Goal: Transaction & Acquisition: Purchase product/service

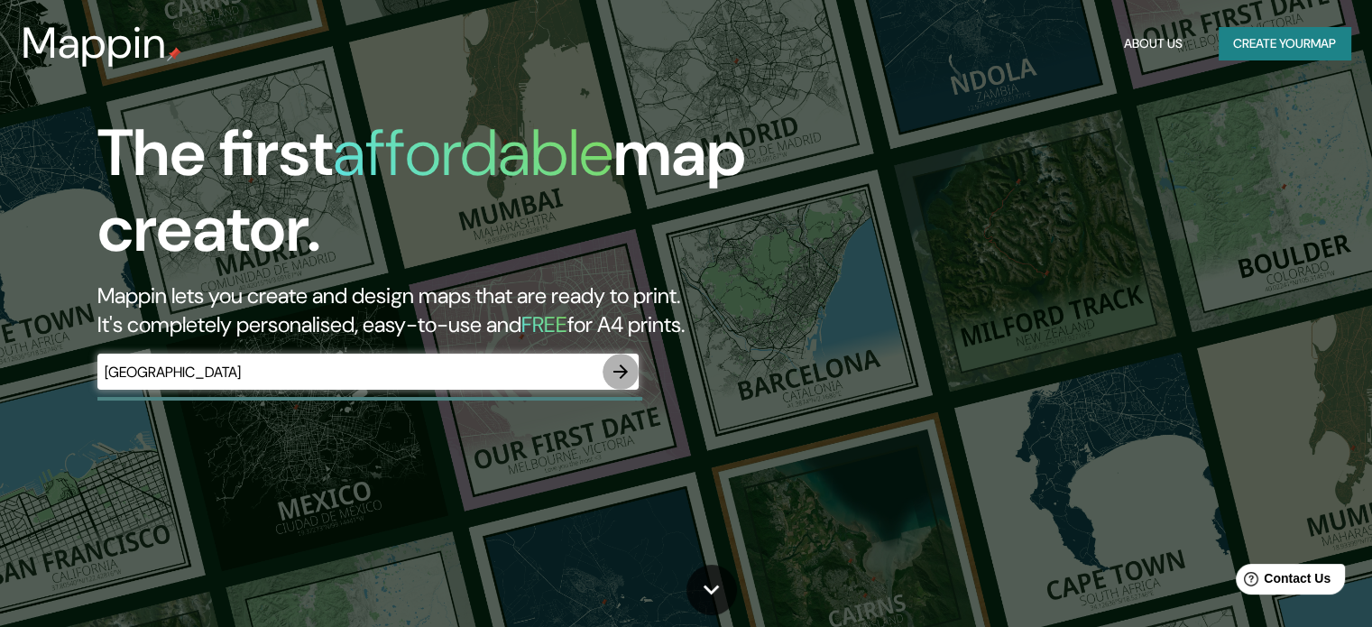
click at [619, 374] on icon "button" at bounding box center [621, 372] width 22 height 22
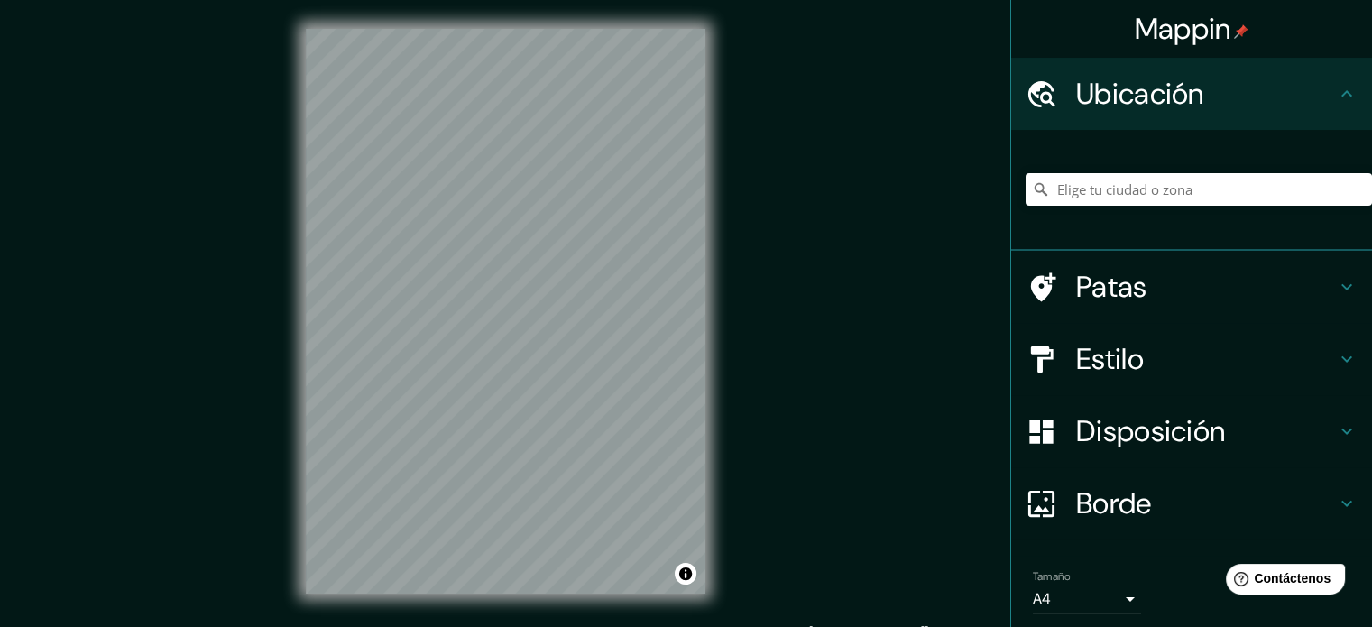
click at [946, 328] on div "Mappin Ubicación Patas Estilo Disposición Borde Elige un borde. Consejo : puede…" at bounding box center [686, 325] width 1372 height 651
click at [1070, 184] on input "Elige tu ciudad o zona" at bounding box center [1199, 189] width 346 height 32
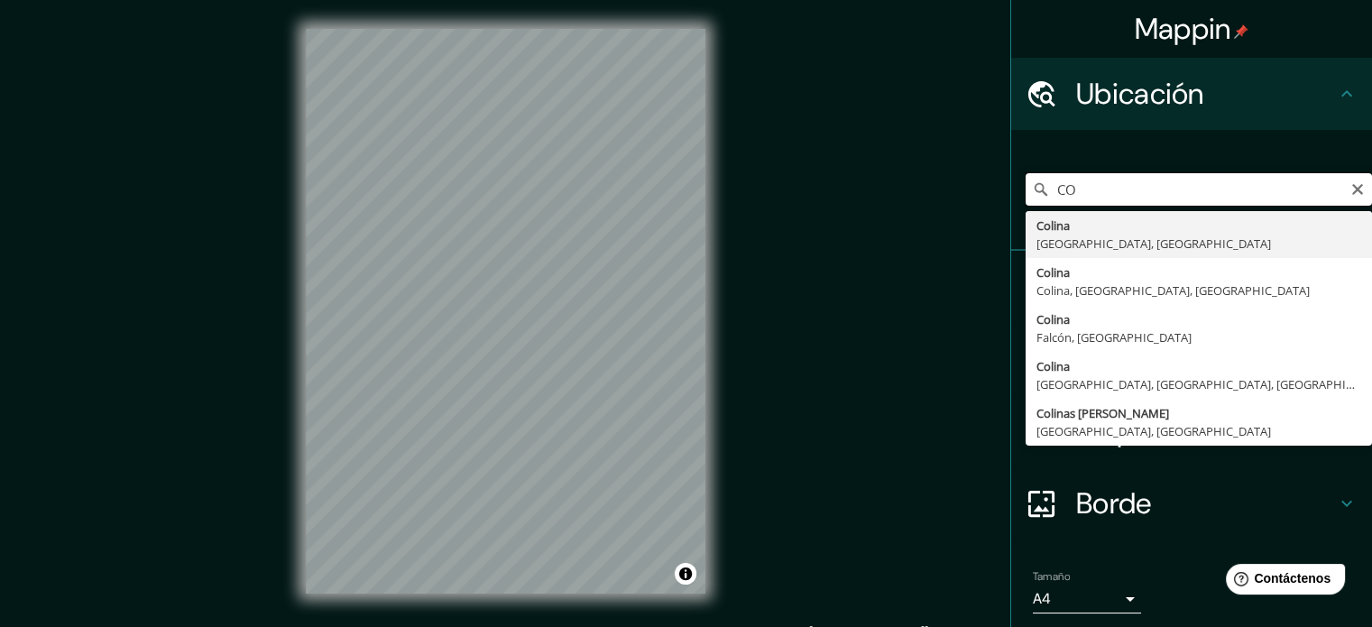
type input "C"
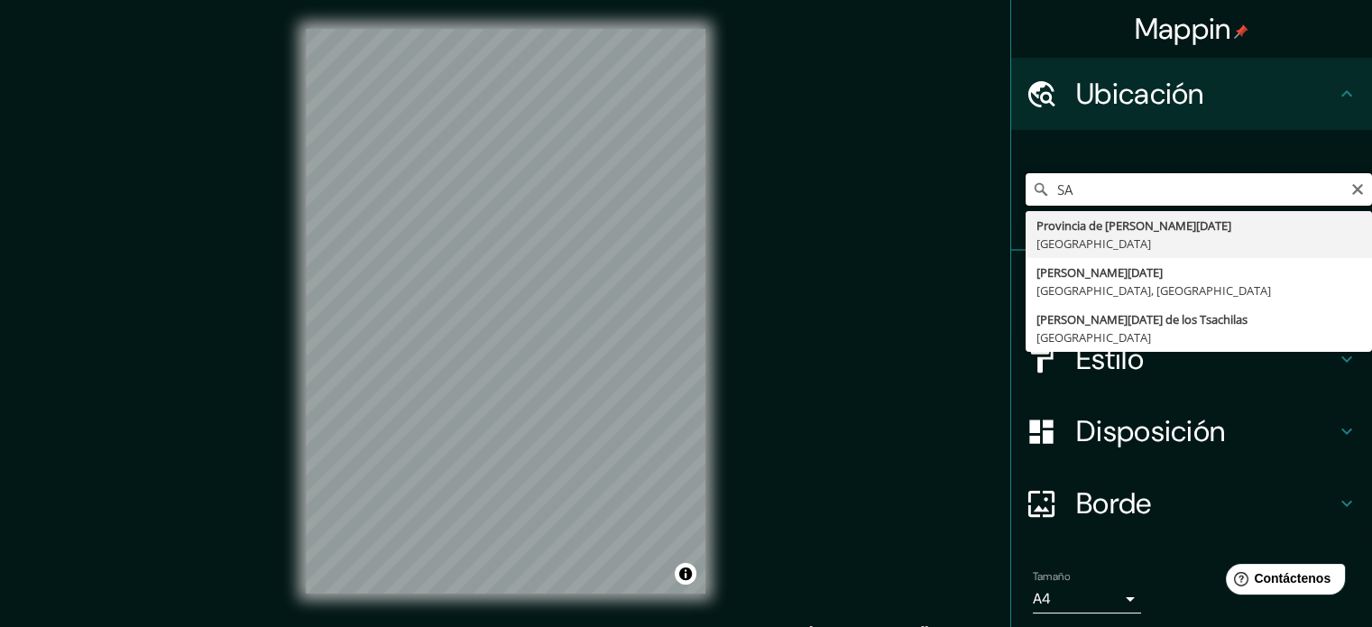
type input "S"
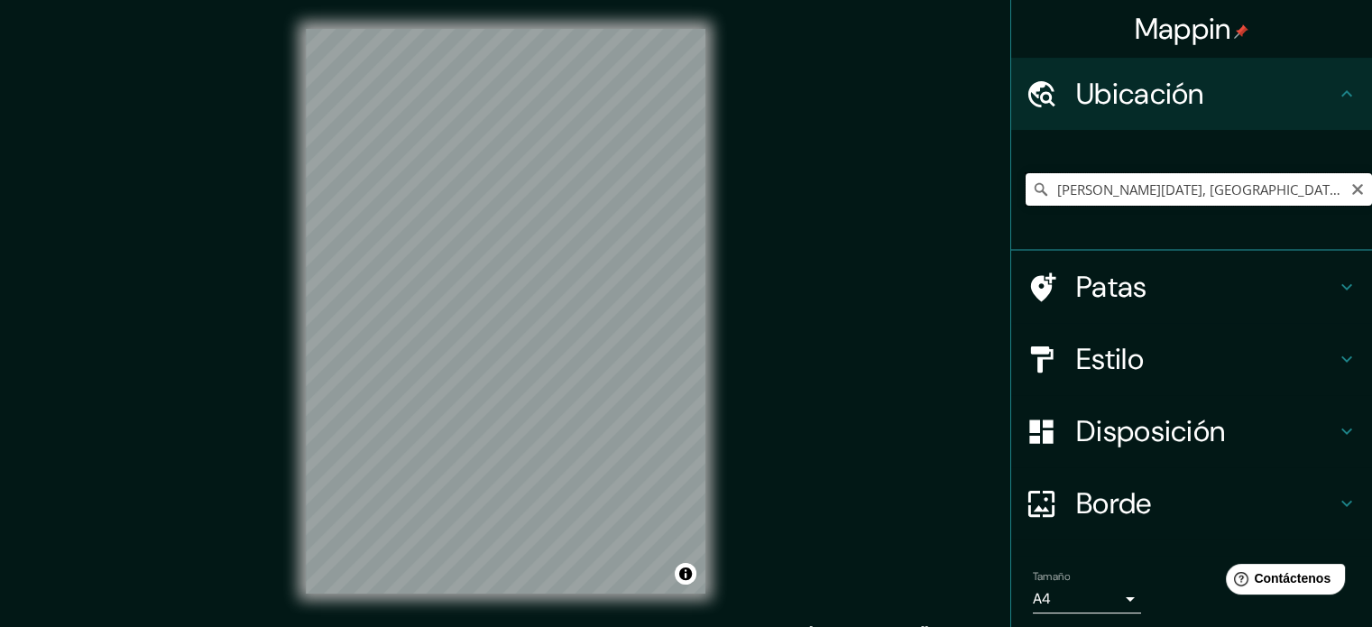
click at [1320, 191] on input "[PERSON_NAME][DATE], [GEOGRAPHIC_DATA], [GEOGRAPHIC_DATA]" at bounding box center [1199, 189] width 346 height 32
drag, startPoint x: 1322, startPoint y: 191, endPoint x: 1157, endPoint y: 219, distance: 167.5
click at [1157, 219] on div "[PERSON_NAME][DATE], [GEOGRAPHIC_DATA], [GEOGRAPHIC_DATA] [PERSON_NAME][DATE] […" at bounding box center [1199, 189] width 346 height 90
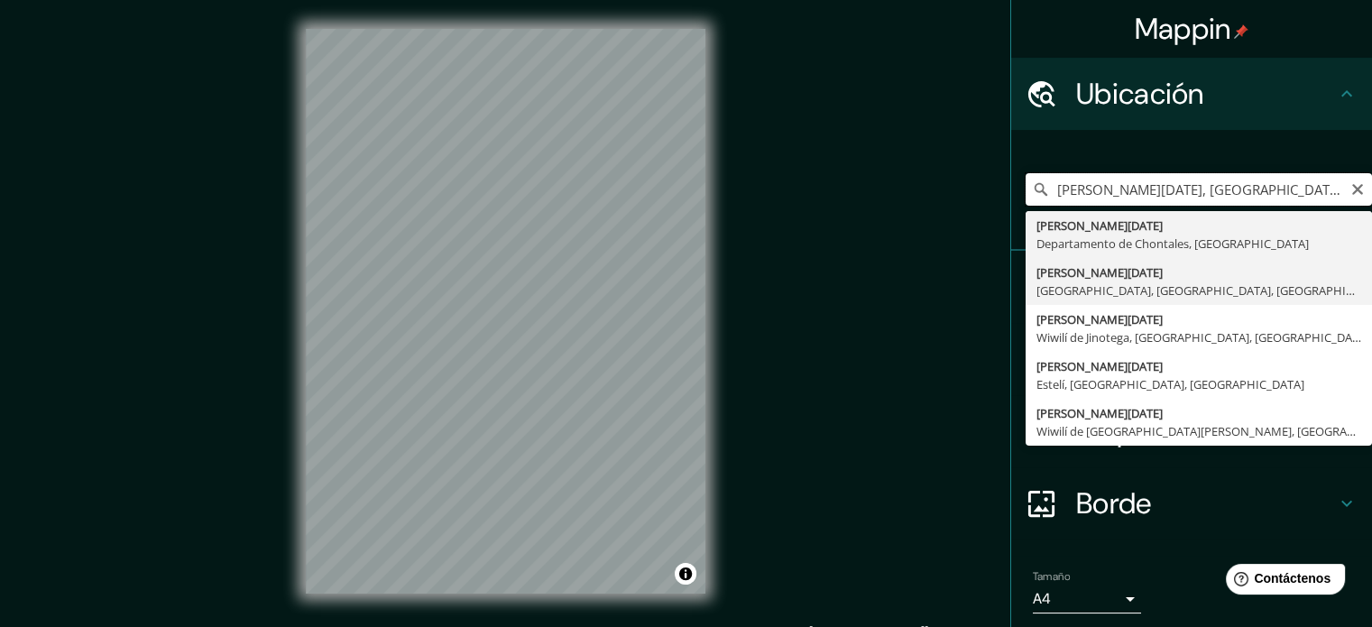
scroll to position [0, 0]
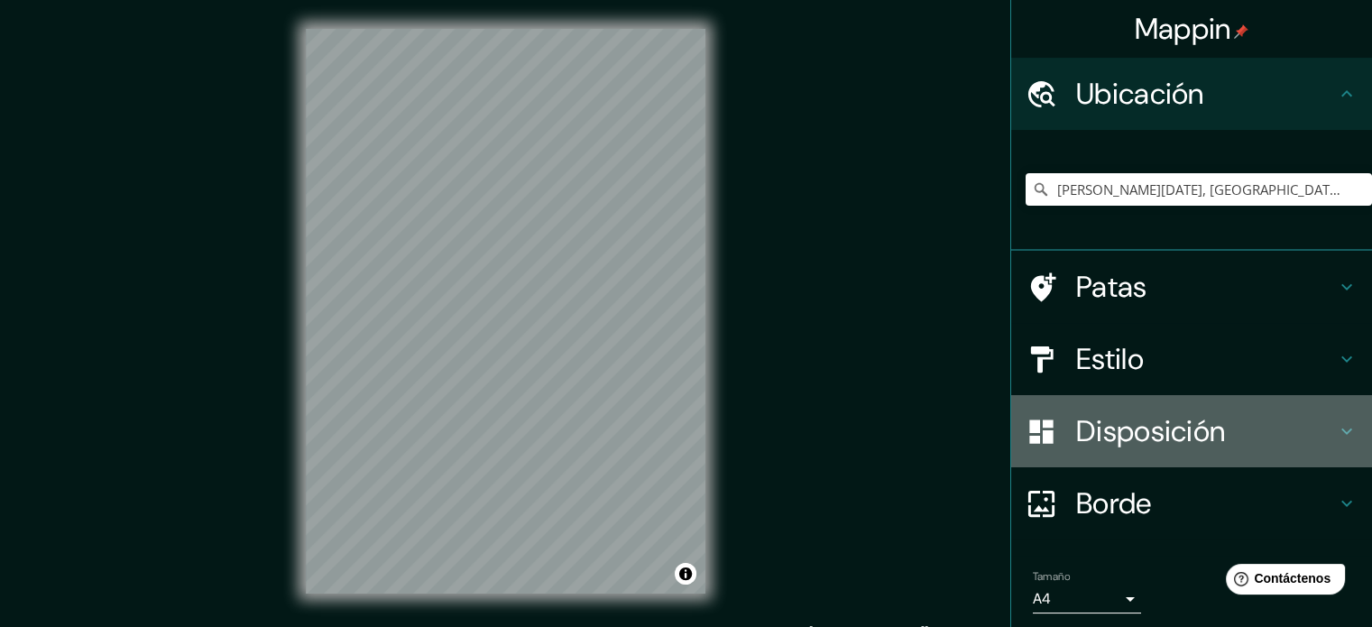
click at [1094, 421] on font "Disposición" at bounding box center [1150, 431] width 149 height 38
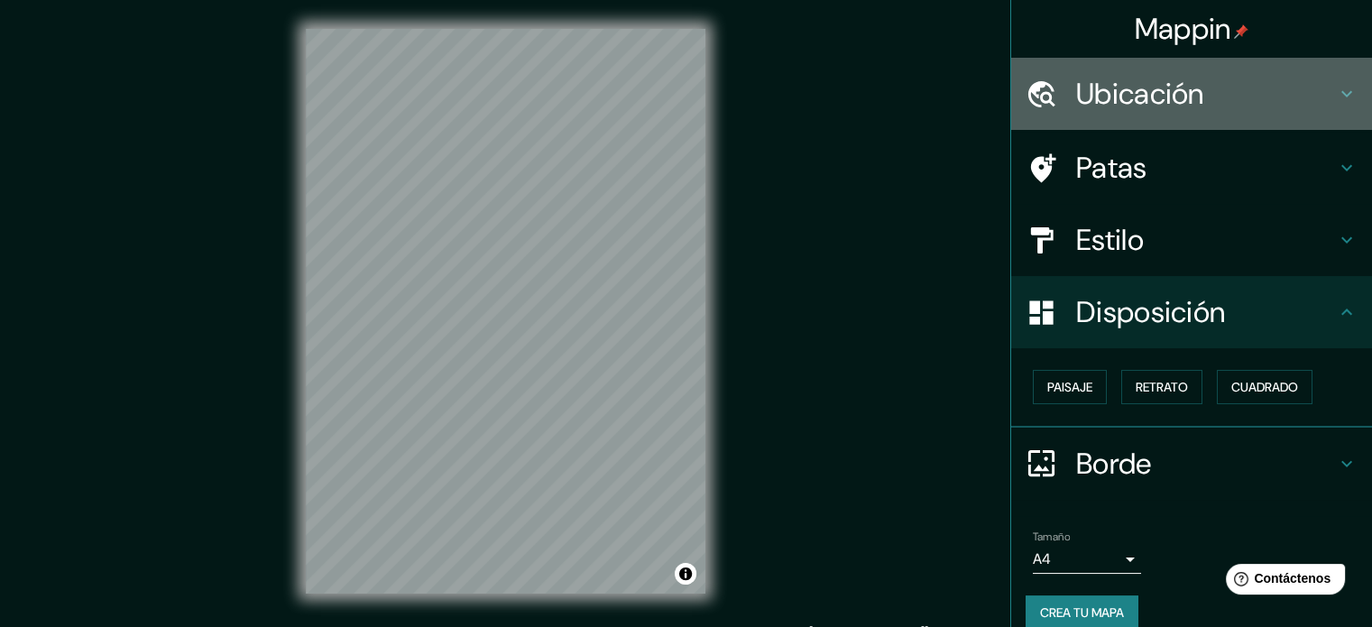
click at [1101, 97] on font "Ubicación" at bounding box center [1140, 94] width 128 height 38
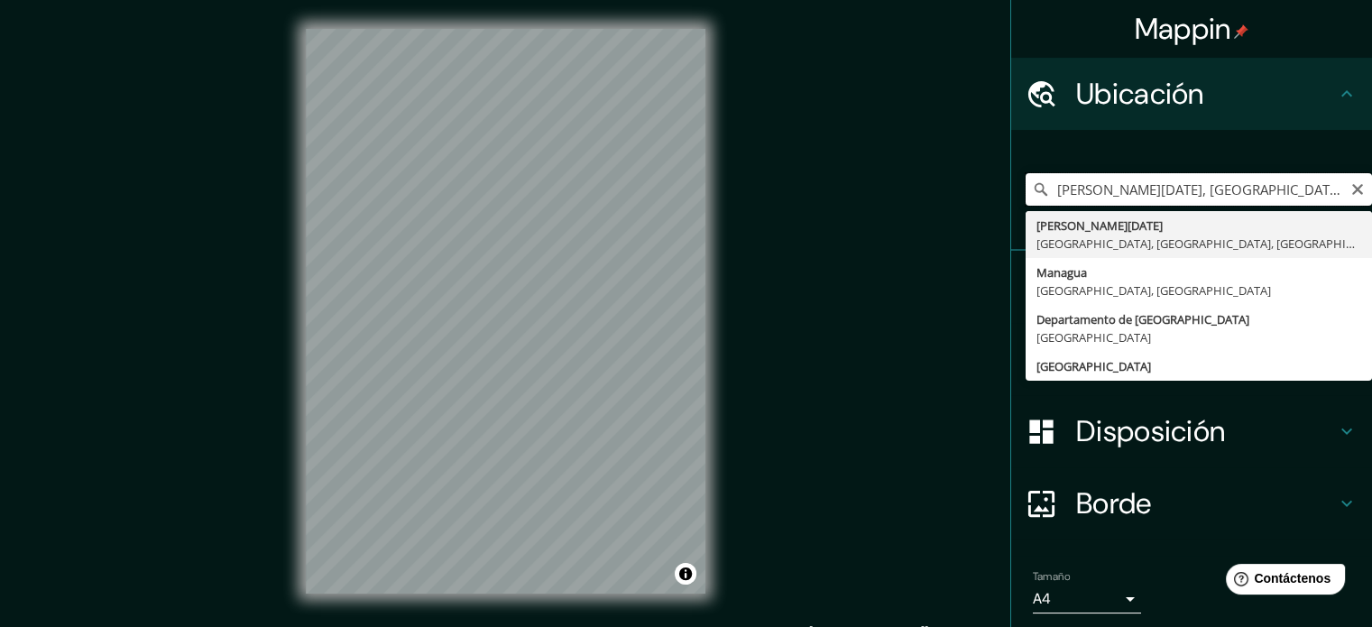
click at [1093, 190] on input "[PERSON_NAME][DATE], [GEOGRAPHIC_DATA], [GEOGRAPHIC_DATA], [GEOGRAPHIC_DATA]" at bounding box center [1199, 189] width 346 height 32
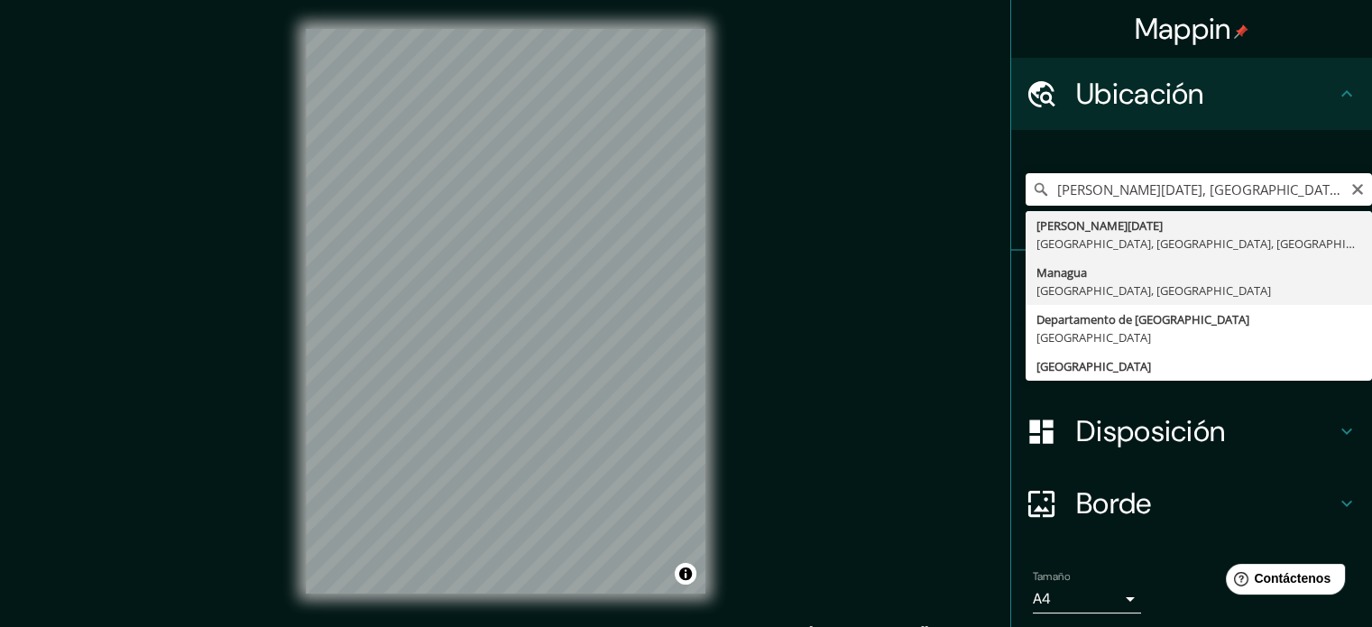
type input "[GEOGRAPHIC_DATA], [GEOGRAPHIC_DATA], [GEOGRAPHIC_DATA]"
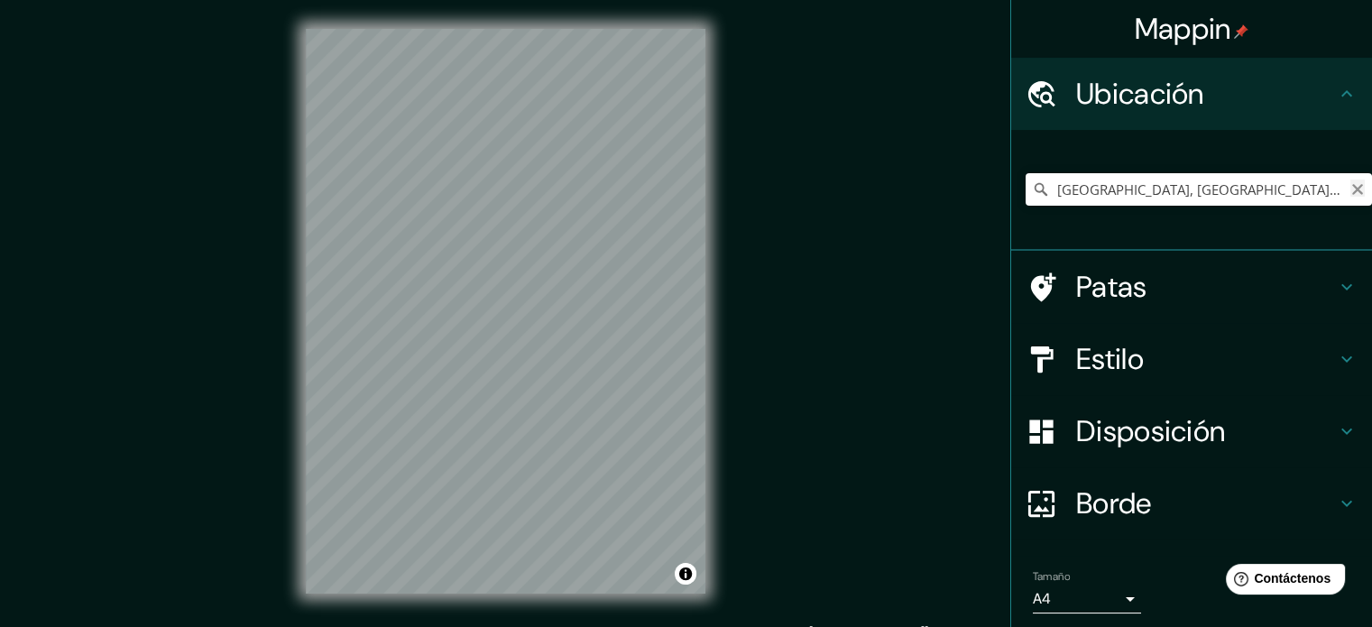
click at [1352, 188] on icon "Claro" at bounding box center [1357, 189] width 11 height 11
click at [1219, 197] on input "Elige tu ciudad o zona" at bounding box center [1199, 189] width 346 height 32
type input "[PERSON_NAME][DATE], [GEOGRAPHIC_DATA], [GEOGRAPHIC_DATA], [GEOGRAPHIC_DATA]"
click at [1128, 99] on font "Ubicación" at bounding box center [1140, 94] width 128 height 38
click at [1093, 288] on font "Patas" at bounding box center [1111, 287] width 71 height 38
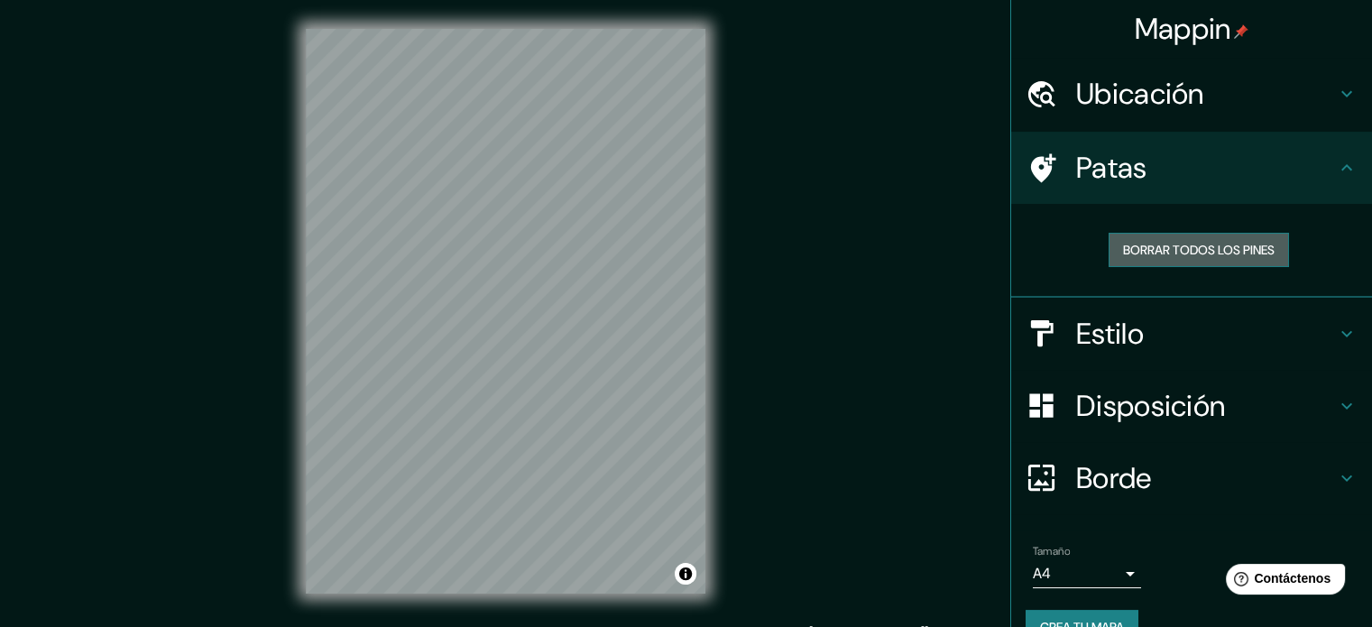
click at [1188, 247] on font "Borrar todos los pines" at bounding box center [1199, 250] width 152 height 16
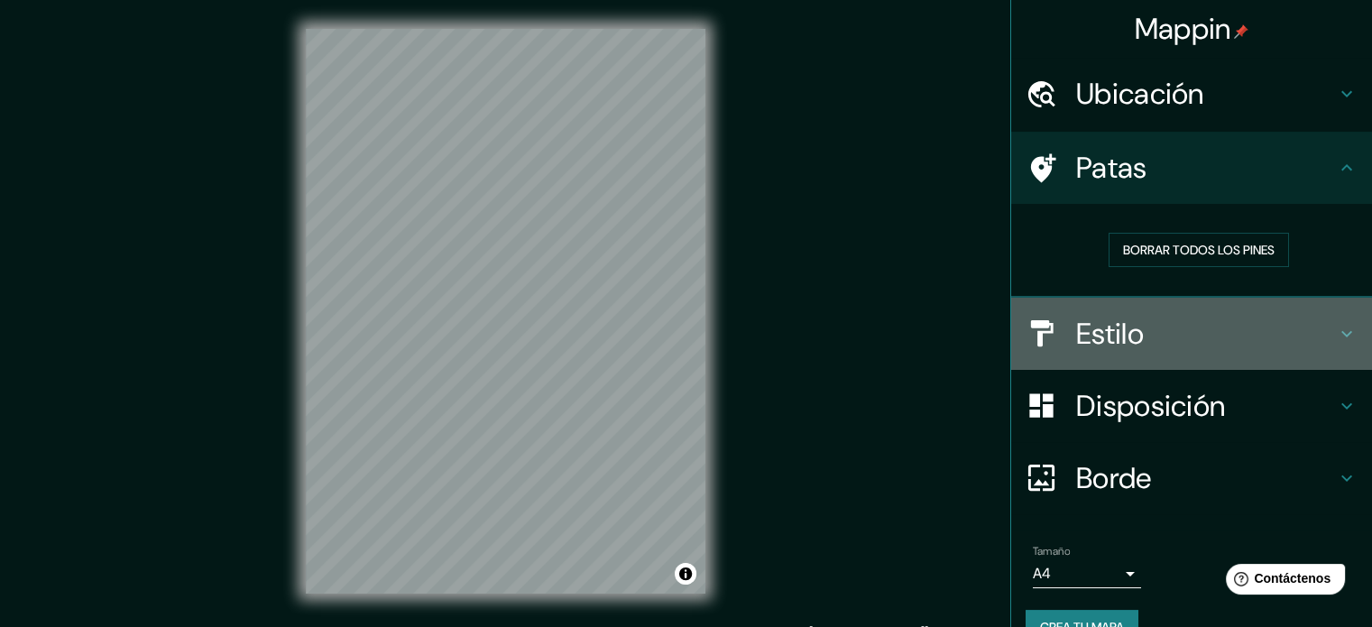
click at [1117, 325] on font "Estilo" at bounding box center [1110, 334] width 68 height 38
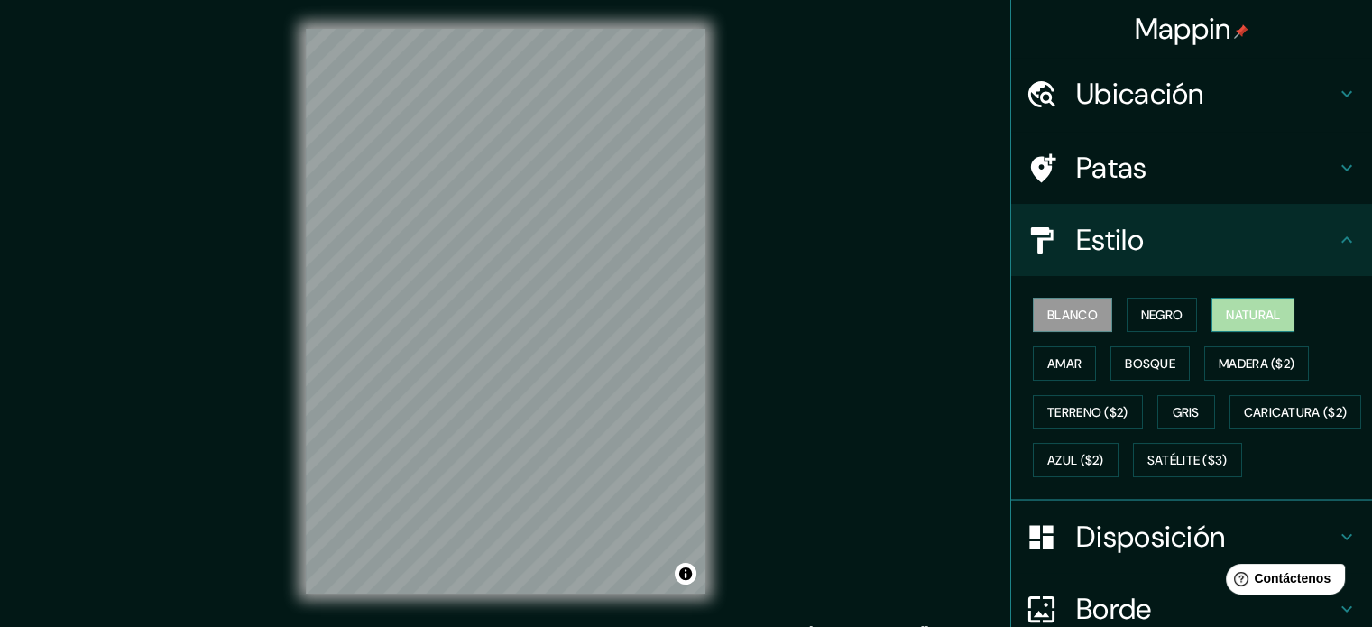
click at [1238, 303] on font "Natural" at bounding box center [1253, 314] width 54 height 23
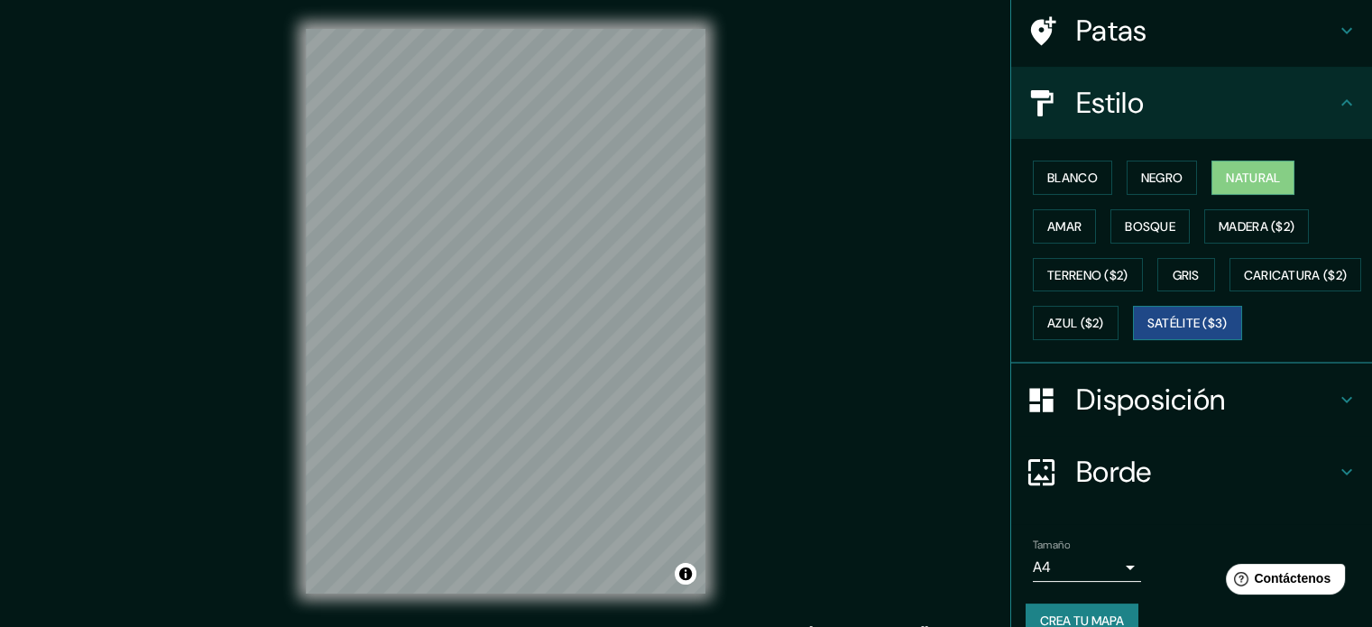
scroll to position [90, 0]
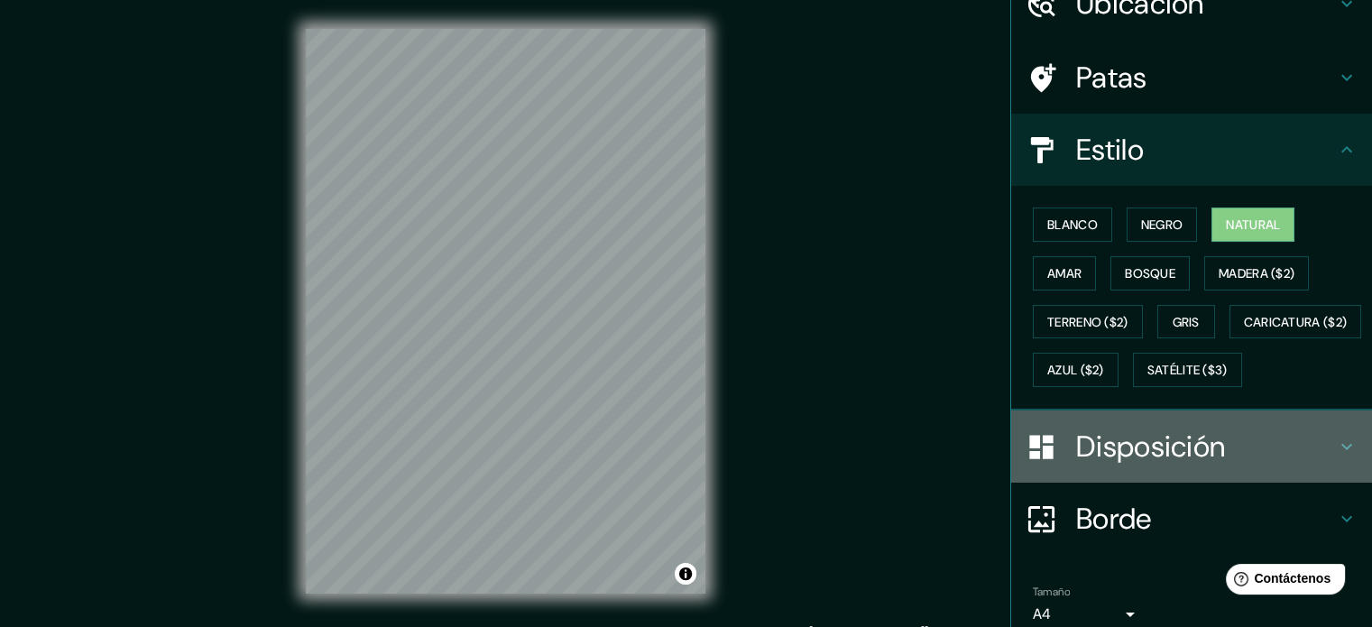
click at [1099, 466] on font "Disposición" at bounding box center [1150, 447] width 149 height 38
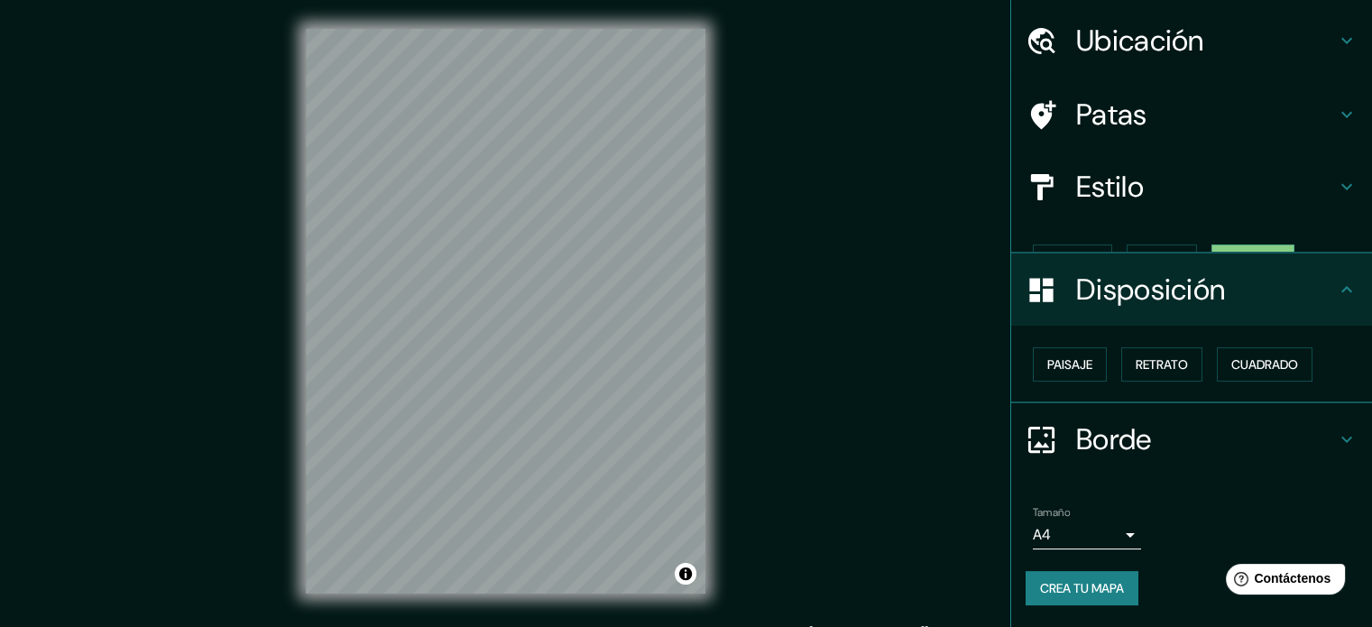
scroll to position [22, 0]
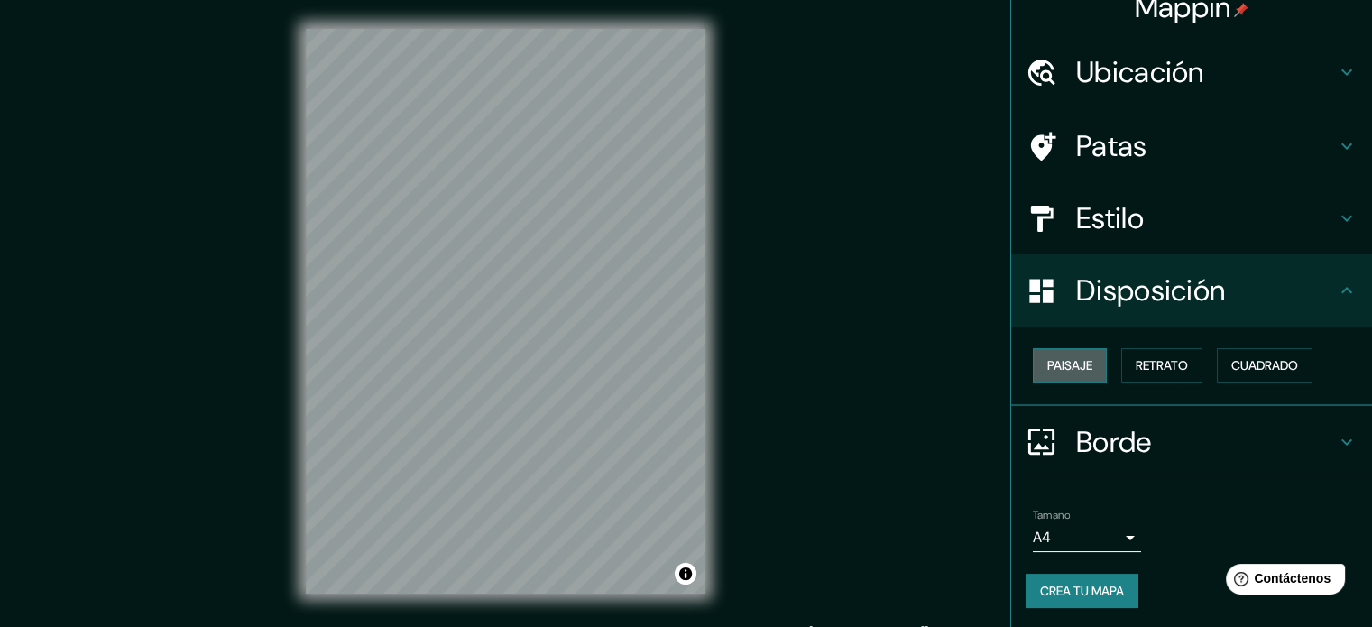
click at [1053, 364] on font "Paisaje" at bounding box center [1069, 365] width 45 height 16
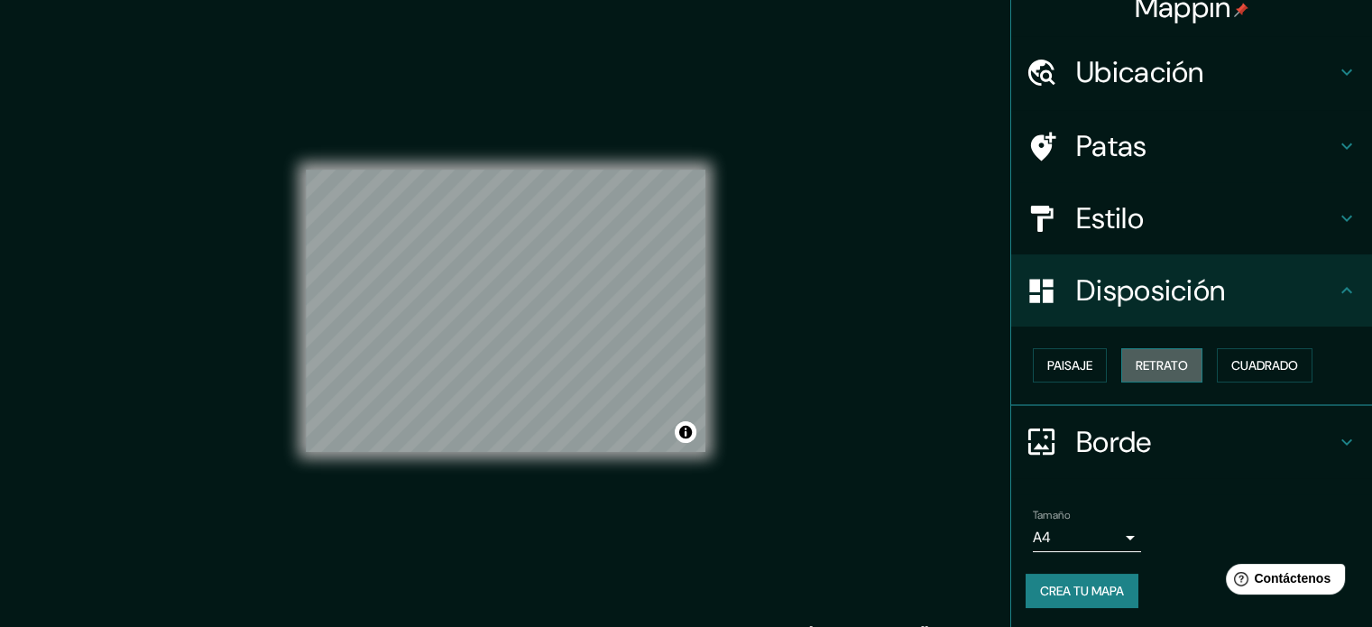
click at [1151, 370] on font "Retrato" at bounding box center [1162, 365] width 52 height 16
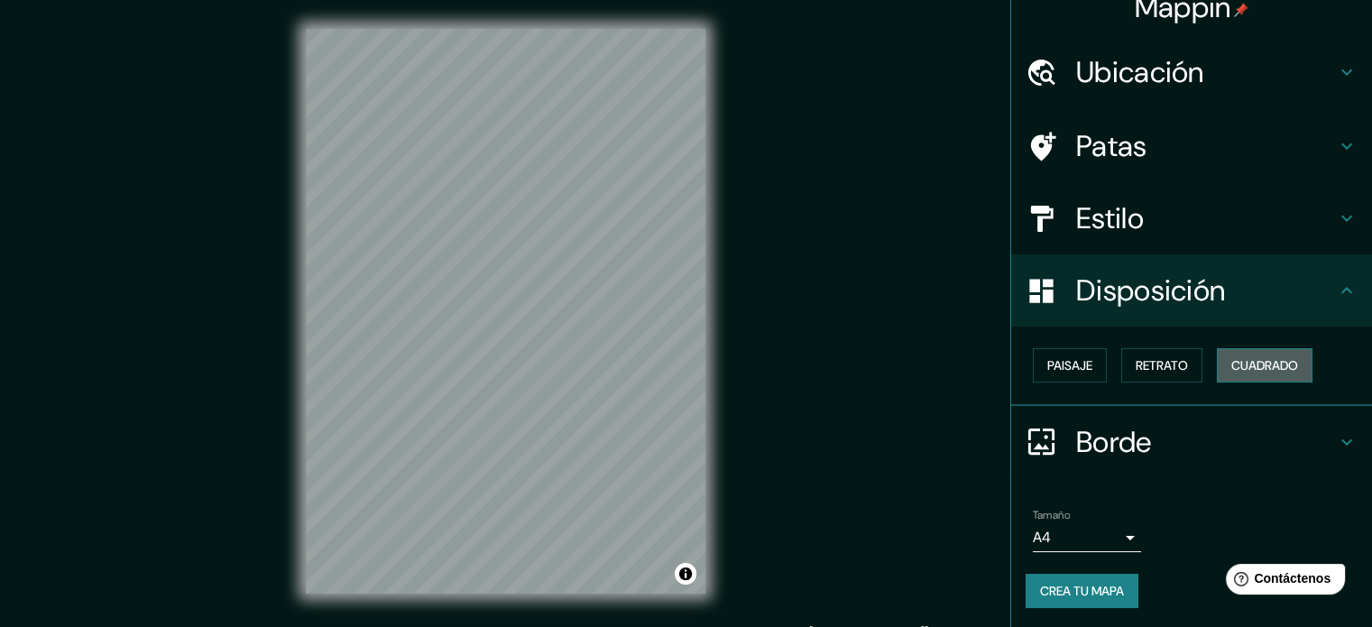
click at [1234, 357] on font "Cuadrado" at bounding box center [1265, 365] width 67 height 16
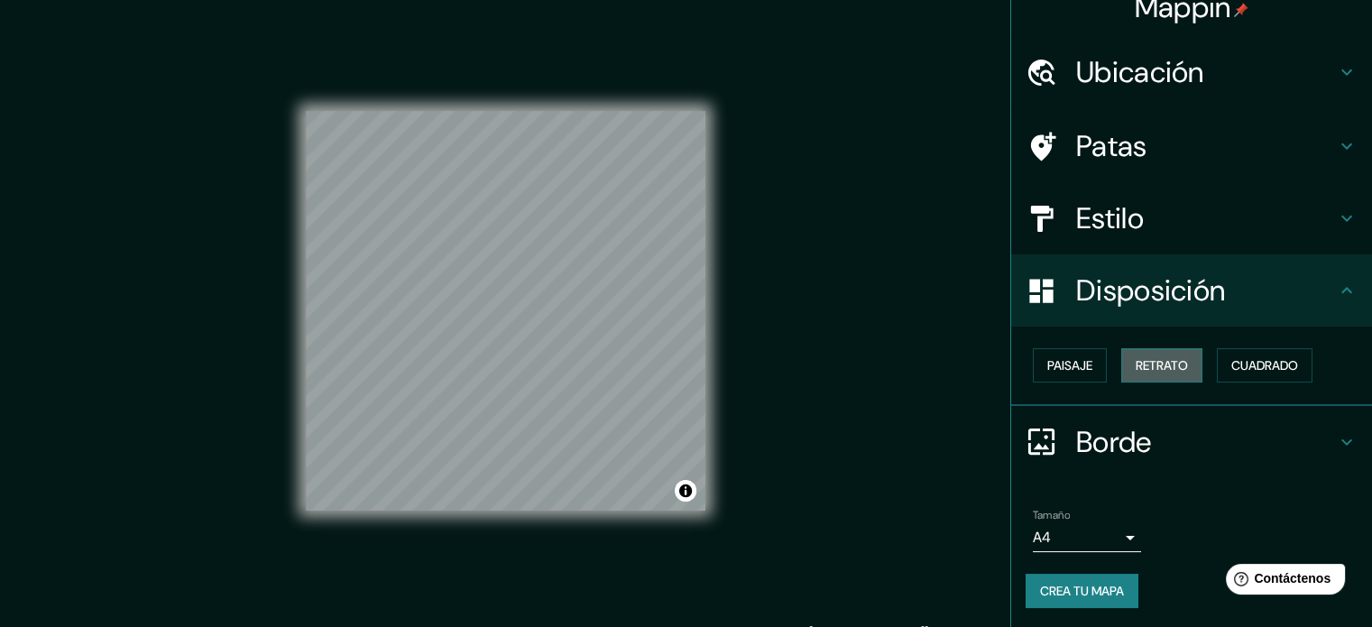
click at [1137, 366] on font "Retrato" at bounding box center [1162, 365] width 52 height 16
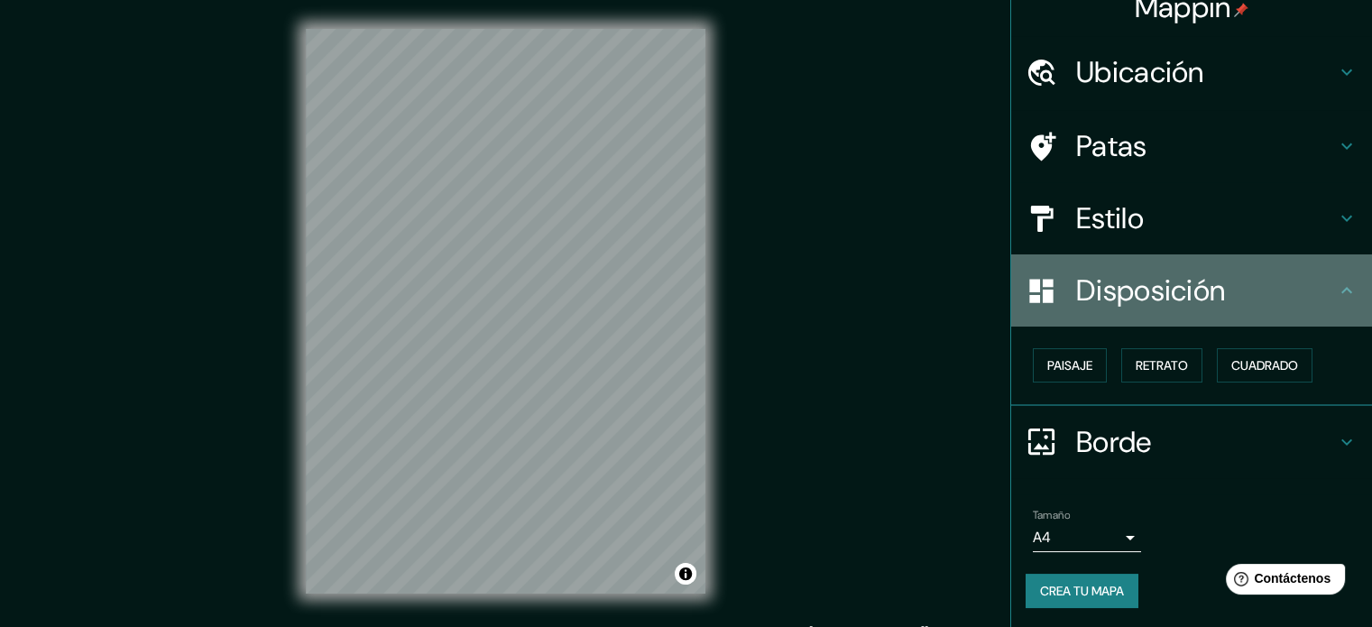
click at [1115, 292] on font "Disposición" at bounding box center [1150, 291] width 149 height 38
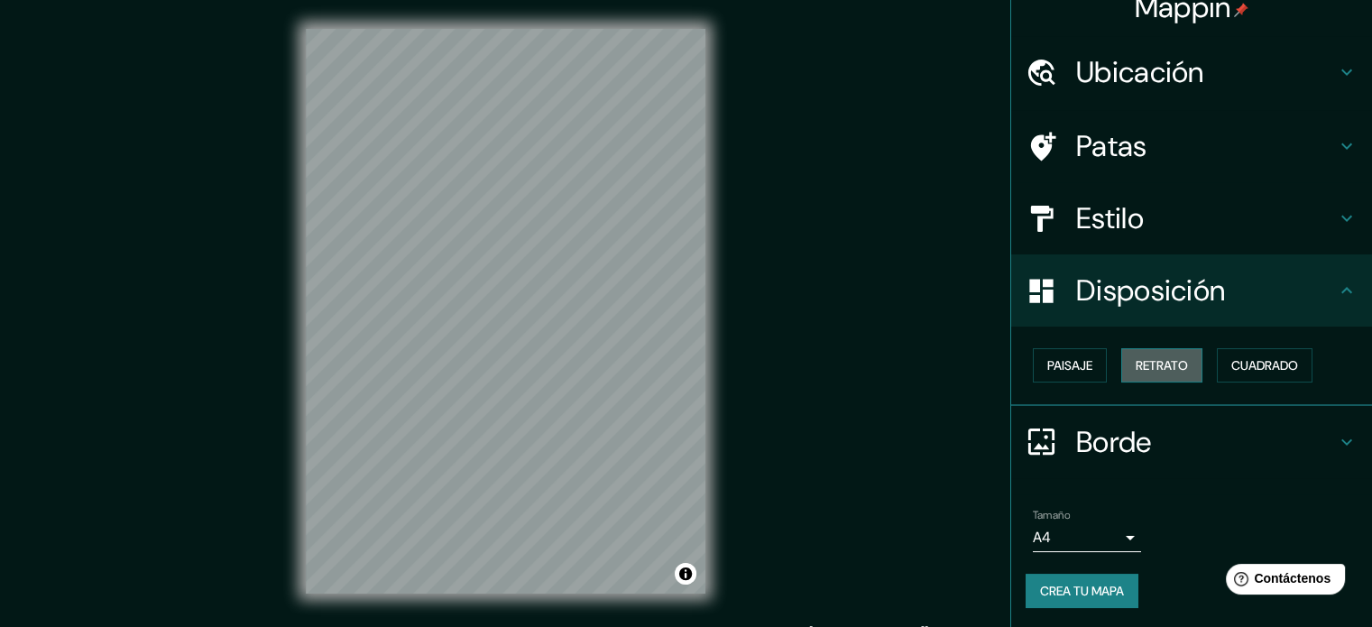
click at [1141, 367] on font "Retrato" at bounding box center [1162, 365] width 52 height 16
click at [1074, 364] on font "Paisaje" at bounding box center [1069, 365] width 45 height 16
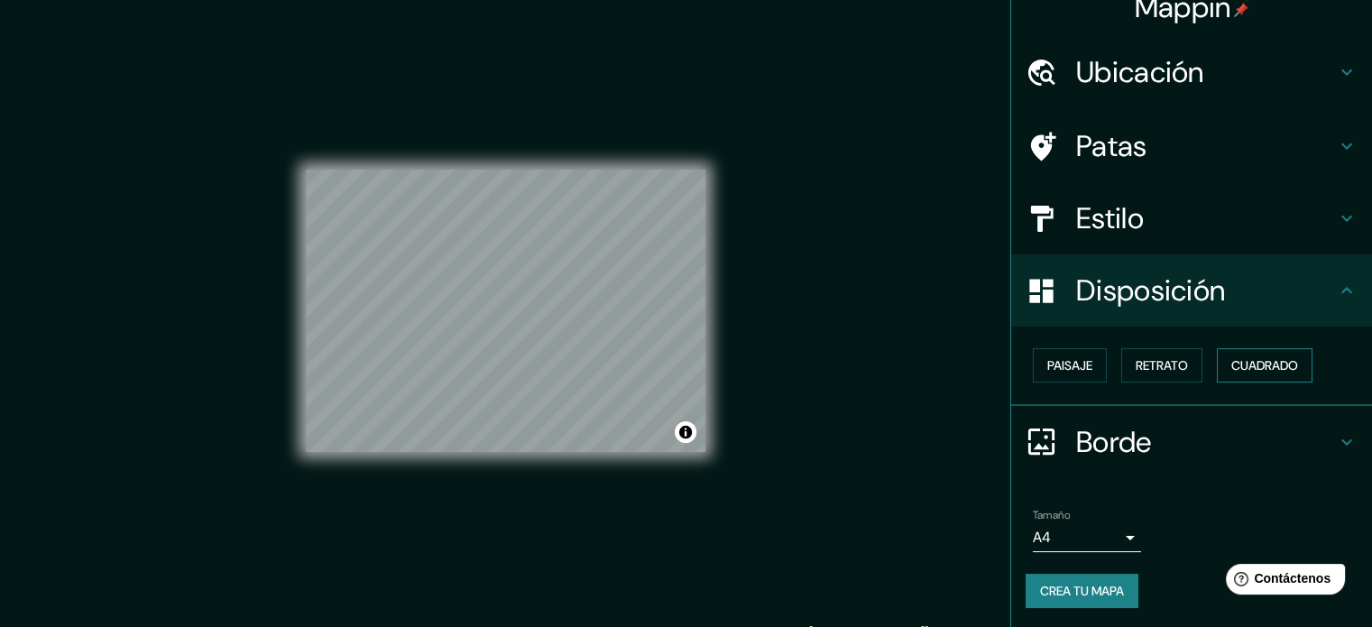
click at [1254, 368] on font "Cuadrado" at bounding box center [1265, 365] width 67 height 16
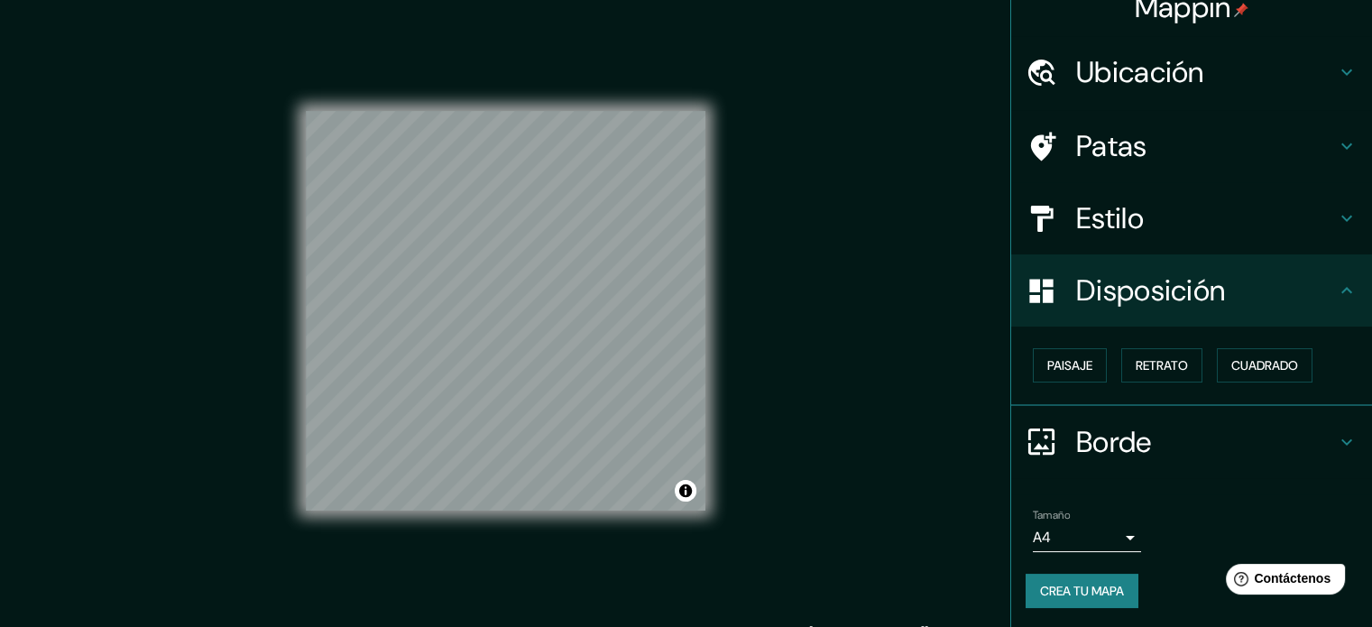
click at [1097, 438] on font "Borde" at bounding box center [1114, 442] width 76 height 38
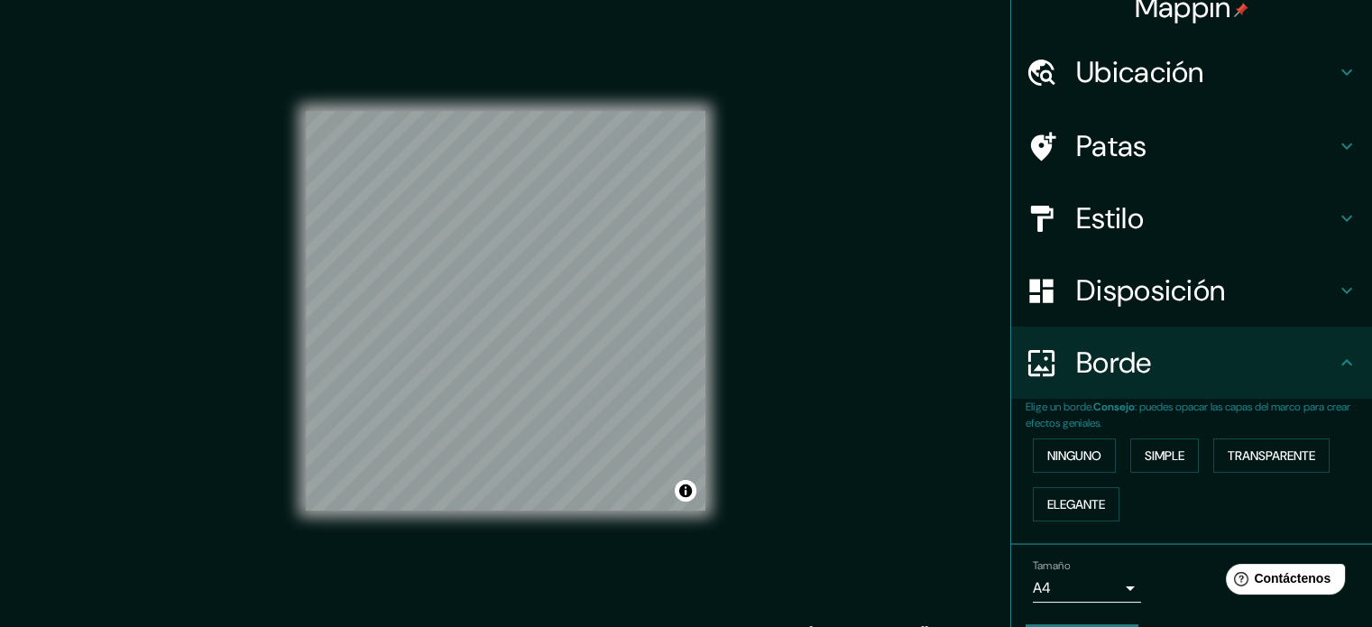
click at [942, 425] on div "Mappin Ubicación [PERSON_NAME][DATE], [GEOGRAPHIC_DATA], [GEOGRAPHIC_DATA], [GE…" at bounding box center [686, 325] width 1372 height 651
click at [1138, 159] on h4 "Patas" at bounding box center [1206, 146] width 260 height 36
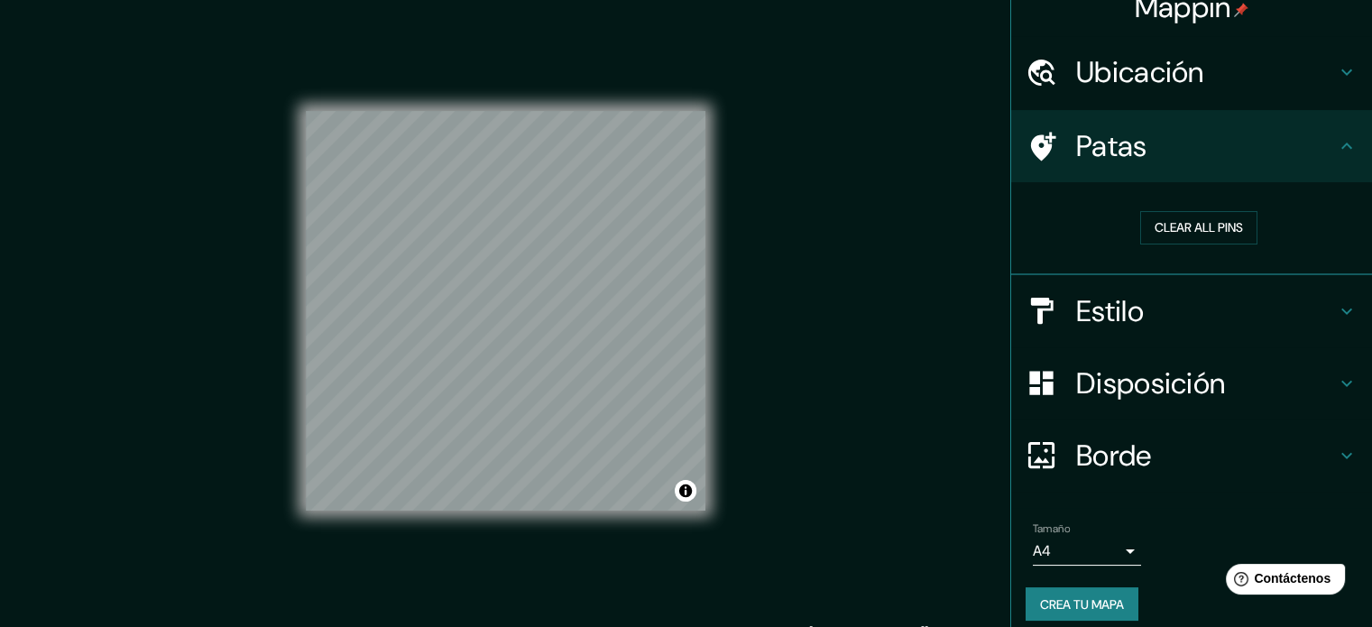
click at [1042, 151] on icon at bounding box center [1042, 147] width 32 height 32
click at [1116, 163] on font "Patas" at bounding box center [1111, 146] width 71 height 38
click at [1168, 220] on font "Borrar todos los pines" at bounding box center [1199, 228] width 152 height 16
click at [1321, 146] on h4 "Patas" at bounding box center [1206, 146] width 260 height 36
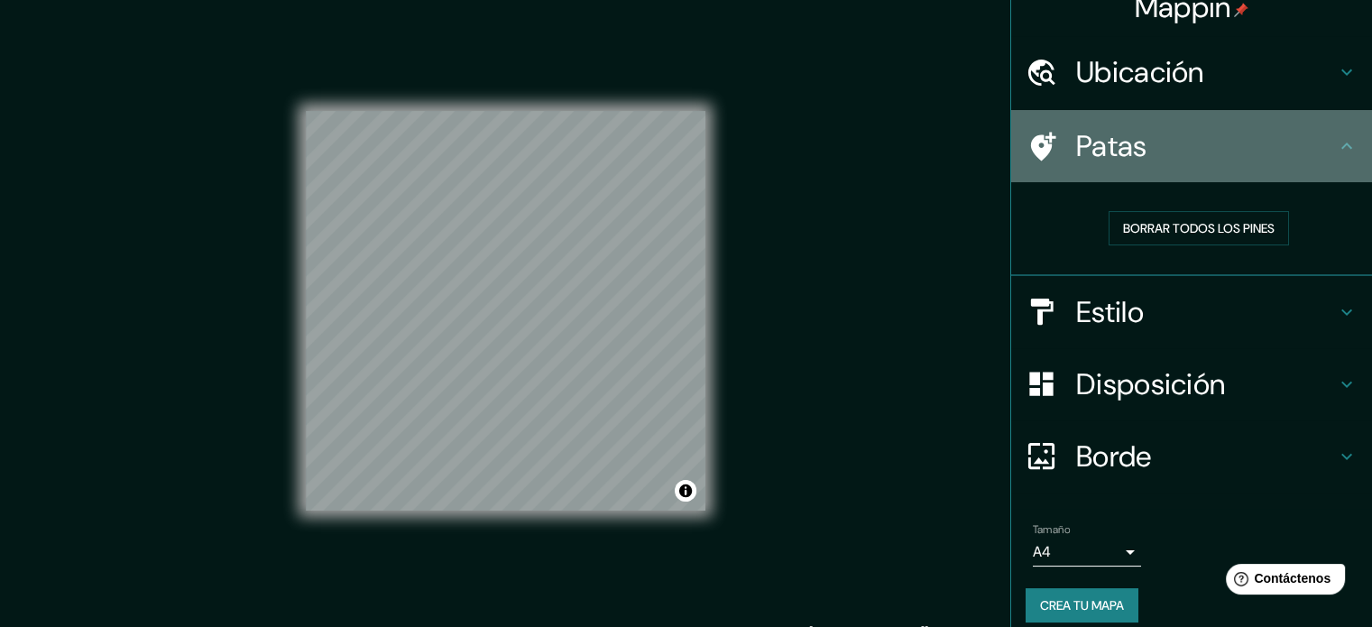
click at [1080, 157] on font "Patas" at bounding box center [1111, 146] width 71 height 38
click at [1079, 154] on font "Patas" at bounding box center [1111, 146] width 71 height 38
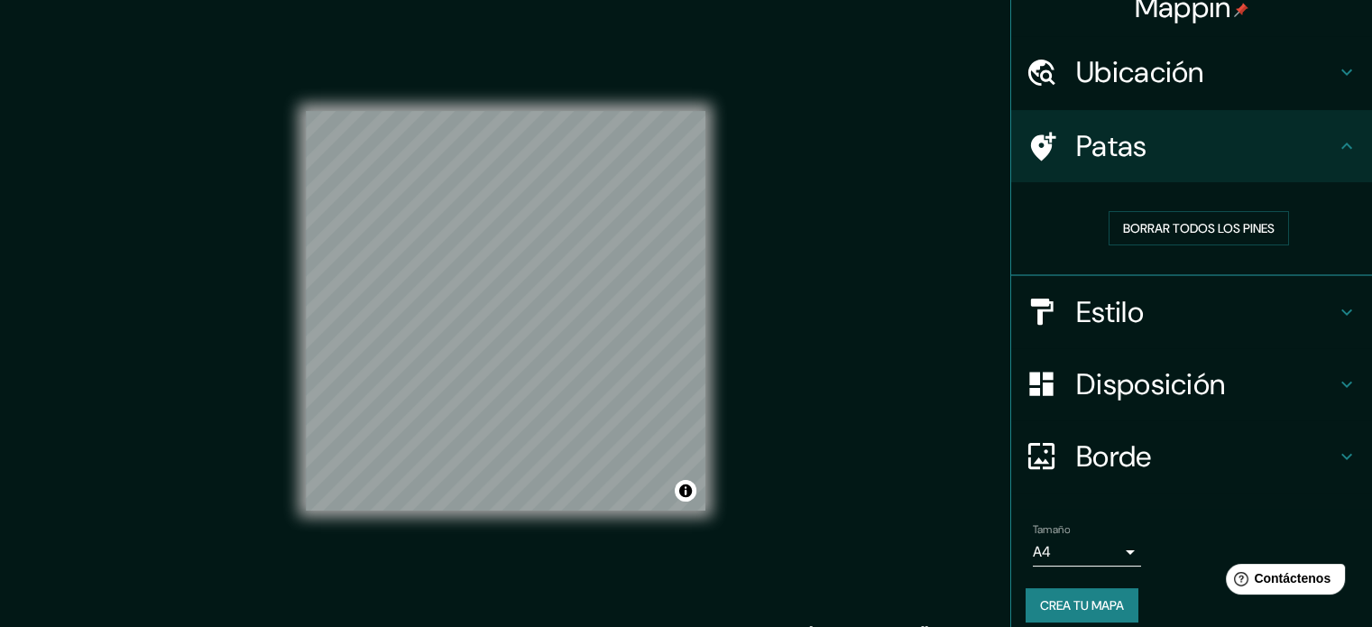
click at [1076, 156] on font "Patas" at bounding box center [1111, 146] width 71 height 38
click at [870, 212] on div "Mappin Ubicación [PERSON_NAME][DATE], [GEOGRAPHIC_DATA], [GEOGRAPHIC_DATA], [GE…" at bounding box center [686, 325] width 1372 height 651
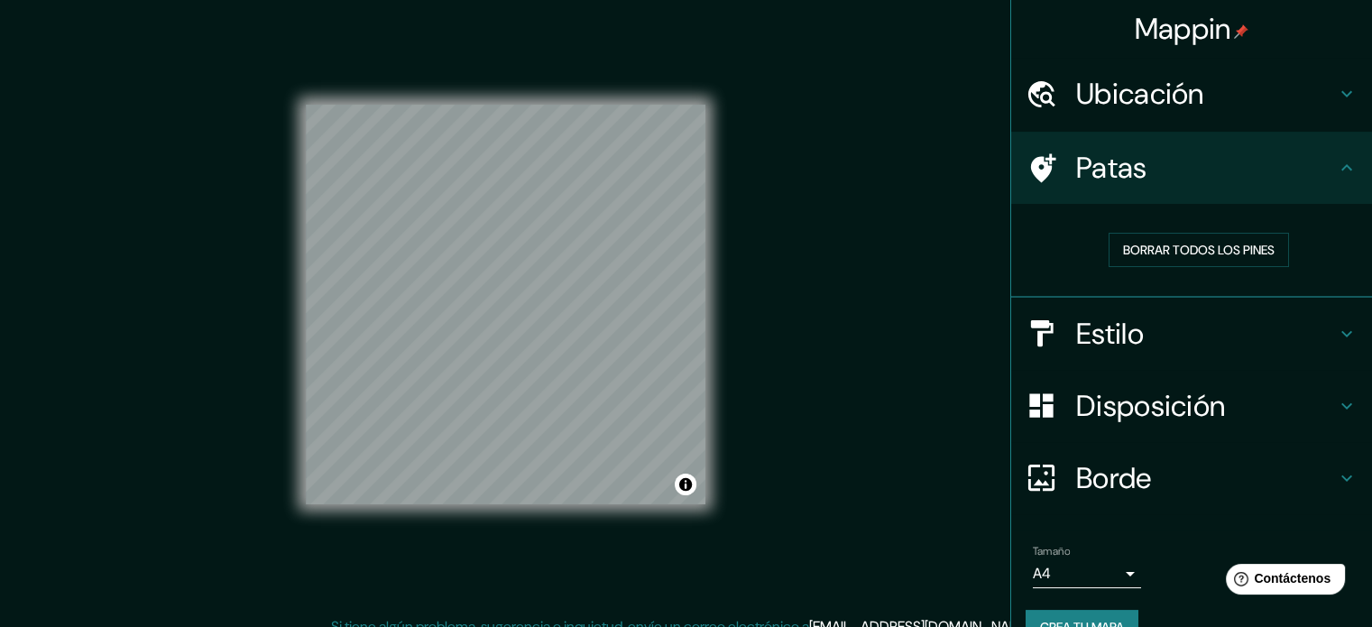
scroll to position [0, 0]
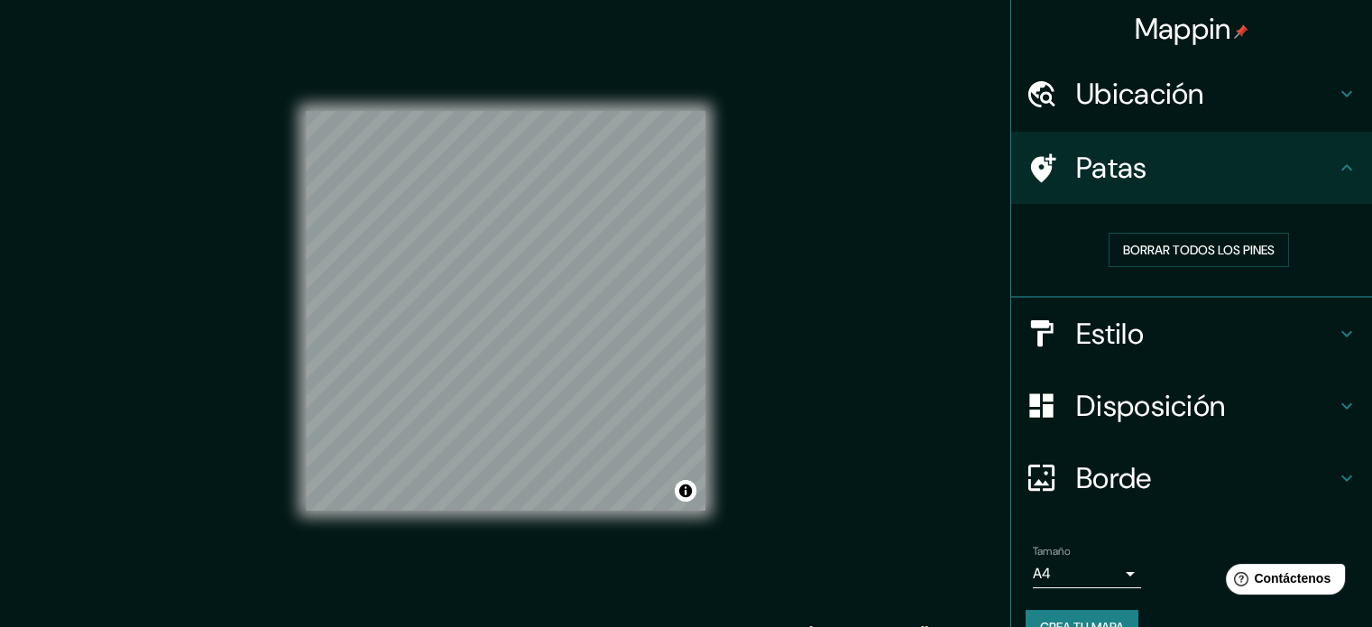
click at [866, 483] on div "Mappin Ubicación [PERSON_NAME][DATE], [GEOGRAPHIC_DATA], [GEOGRAPHIC_DATA], [GE…" at bounding box center [686, 325] width 1372 height 651
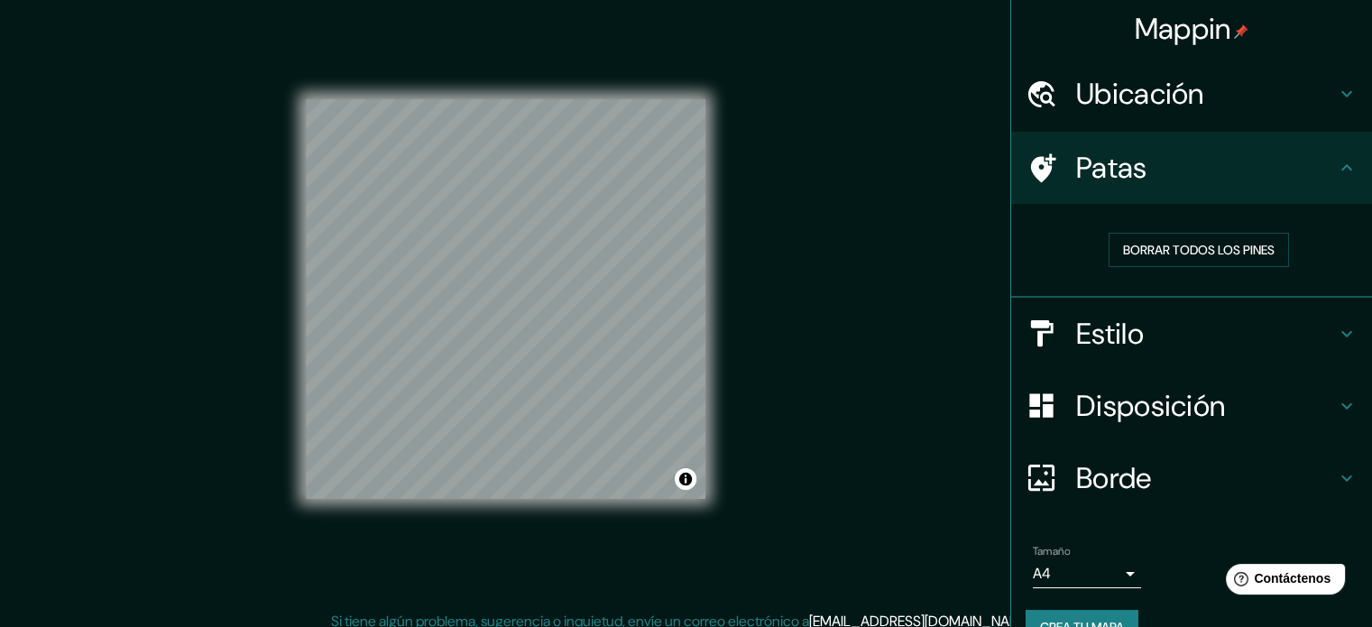
scroll to position [23, 0]
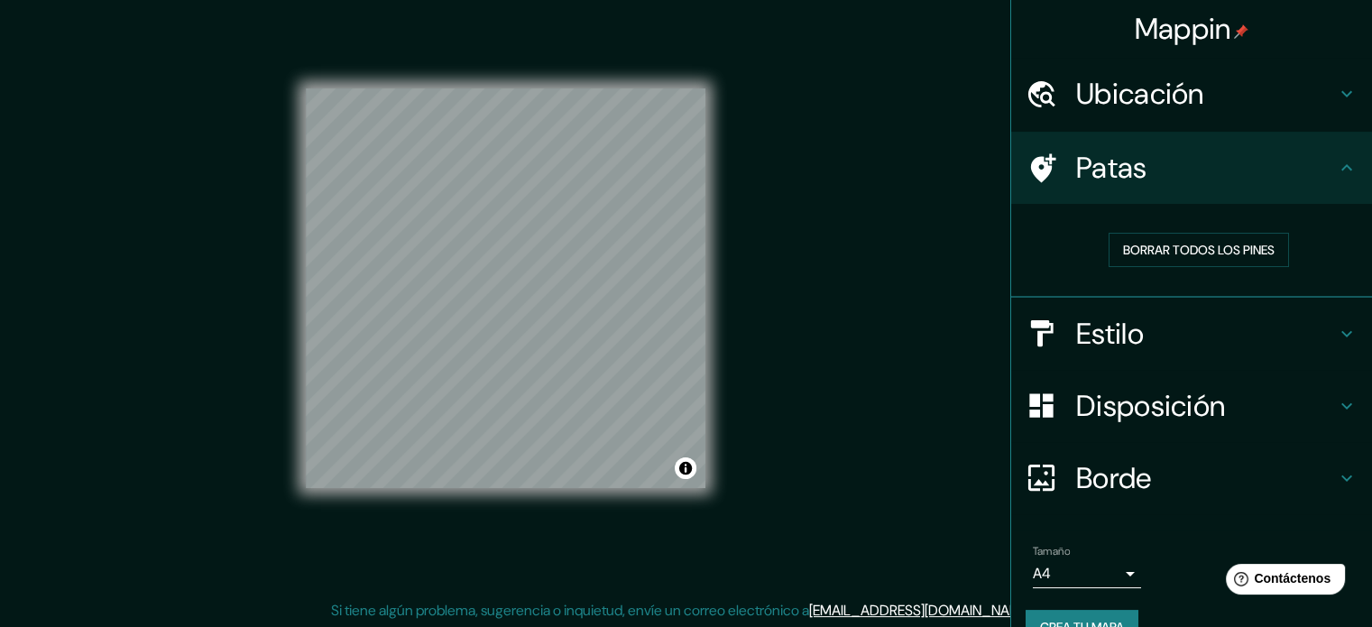
click at [1082, 328] on font "Estilo" at bounding box center [1110, 334] width 68 height 38
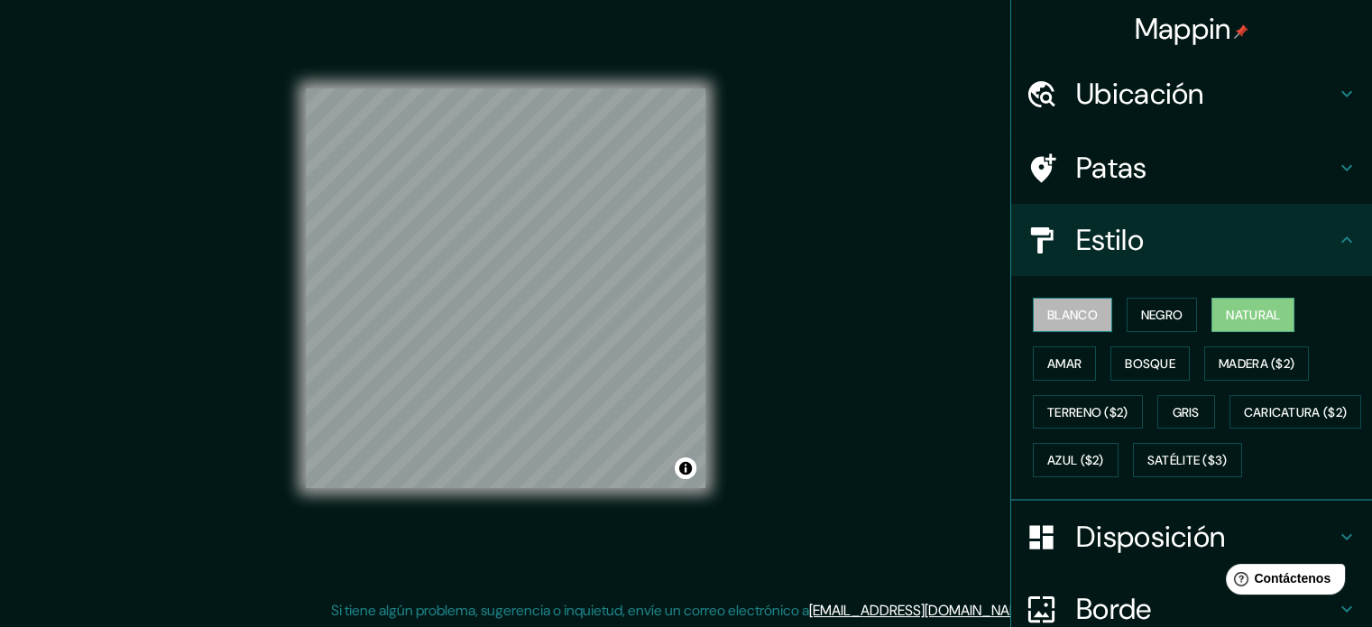
click at [1063, 317] on font "Blanco" at bounding box center [1072, 315] width 51 height 16
click at [1141, 307] on font "Negro" at bounding box center [1162, 315] width 42 height 16
click at [1248, 309] on font "Natural" at bounding box center [1253, 315] width 54 height 16
click at [1059, 367] on font "Amar" at bounding box center [1064, 363] width 34 height 16
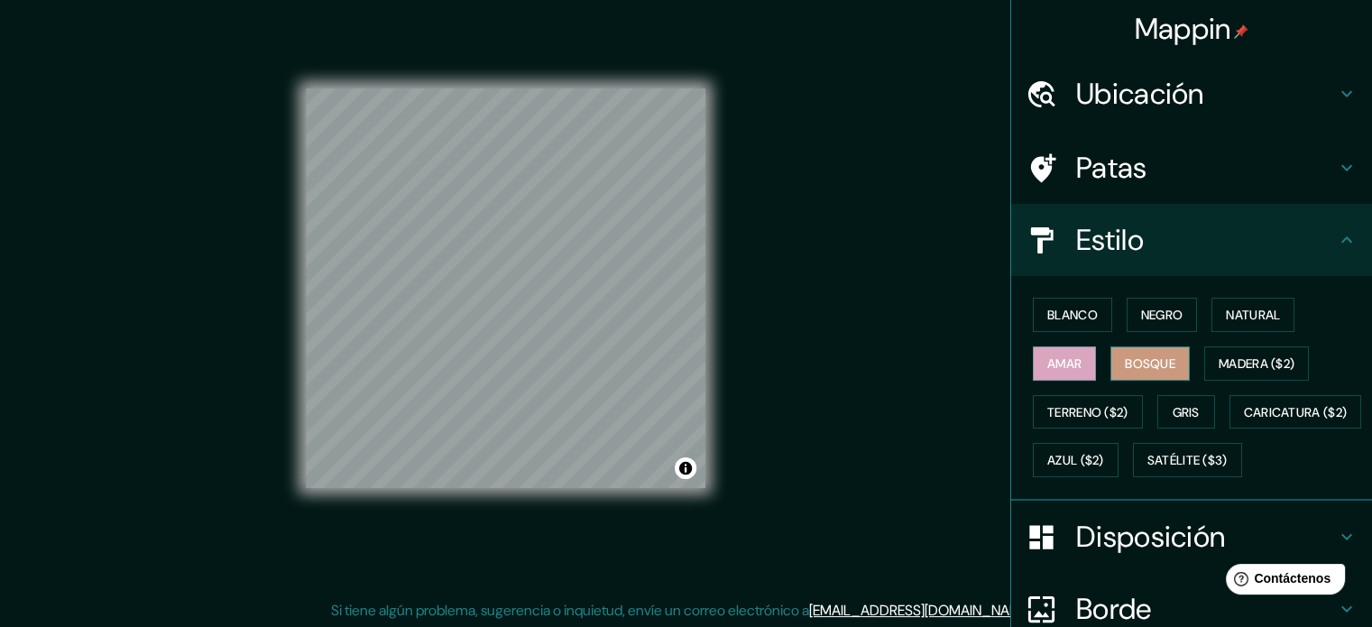
click at [1155, 356] on font "Bosque" at bounding box center [1150, 363] width 51 height 16
click at [1160, 400] on button "Gris" at bounding box center [1187, 412] width 58 height 34
click at [1125, 365] on font "Bosque" at bounding box center [1150, 363] width 51 height 16
click at [900, 375] on div "Mappin Ubicación [PERSON_NAME][DATE], [GEOGRAPHIC_DATA], [GEOGRAPHIC_DATA], [GE…" at bounding box center [686, 302] width 1372 height 651
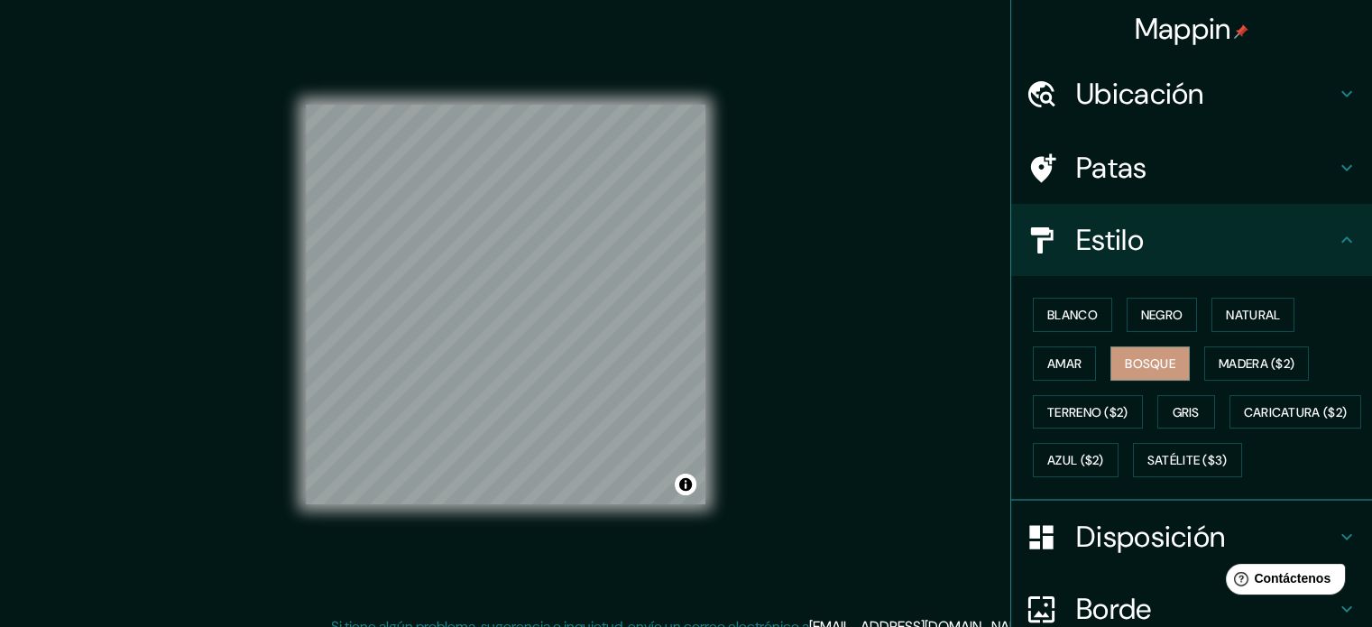
scroll to position [4, 0]
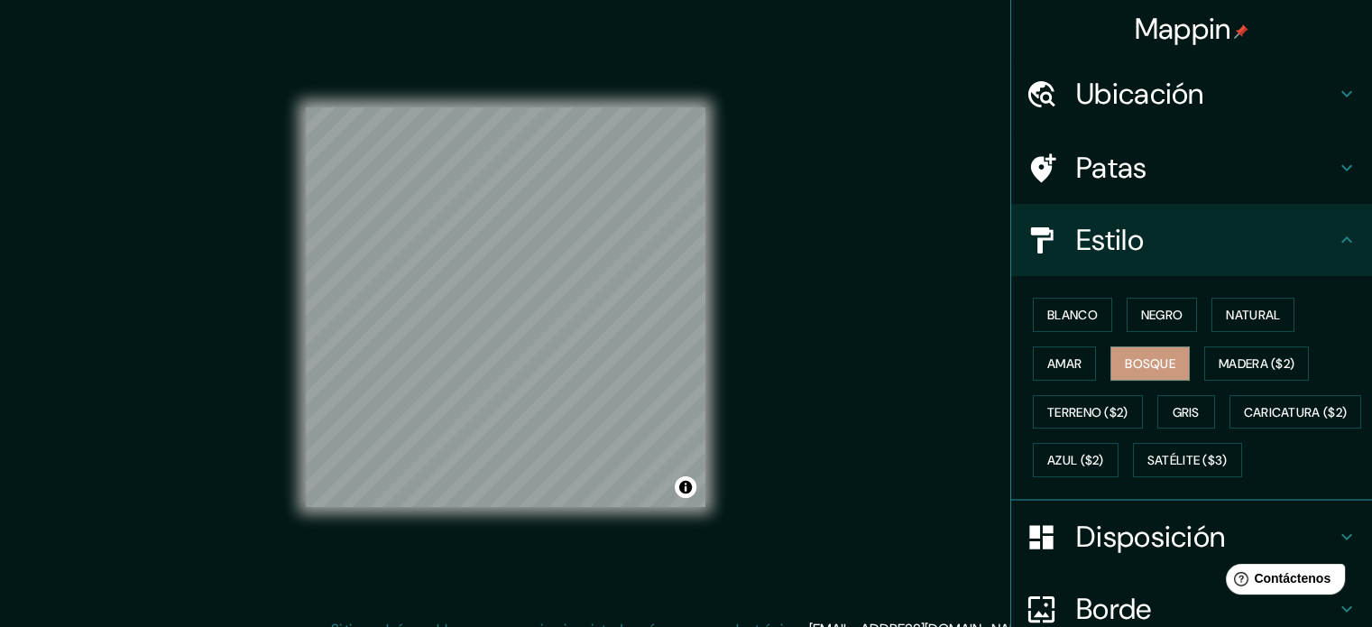
click at [814, 353] on div "Mappin Ubicación [PERSON_NAME][DATE], [GEOGRAPHIC_DATA], [GEOGRAPHIC_DATA], [GE…" at bounding box center [686, 321] width 1372 height 651
